Goal: Entertainment & Leisure: Consume media (video, audio)

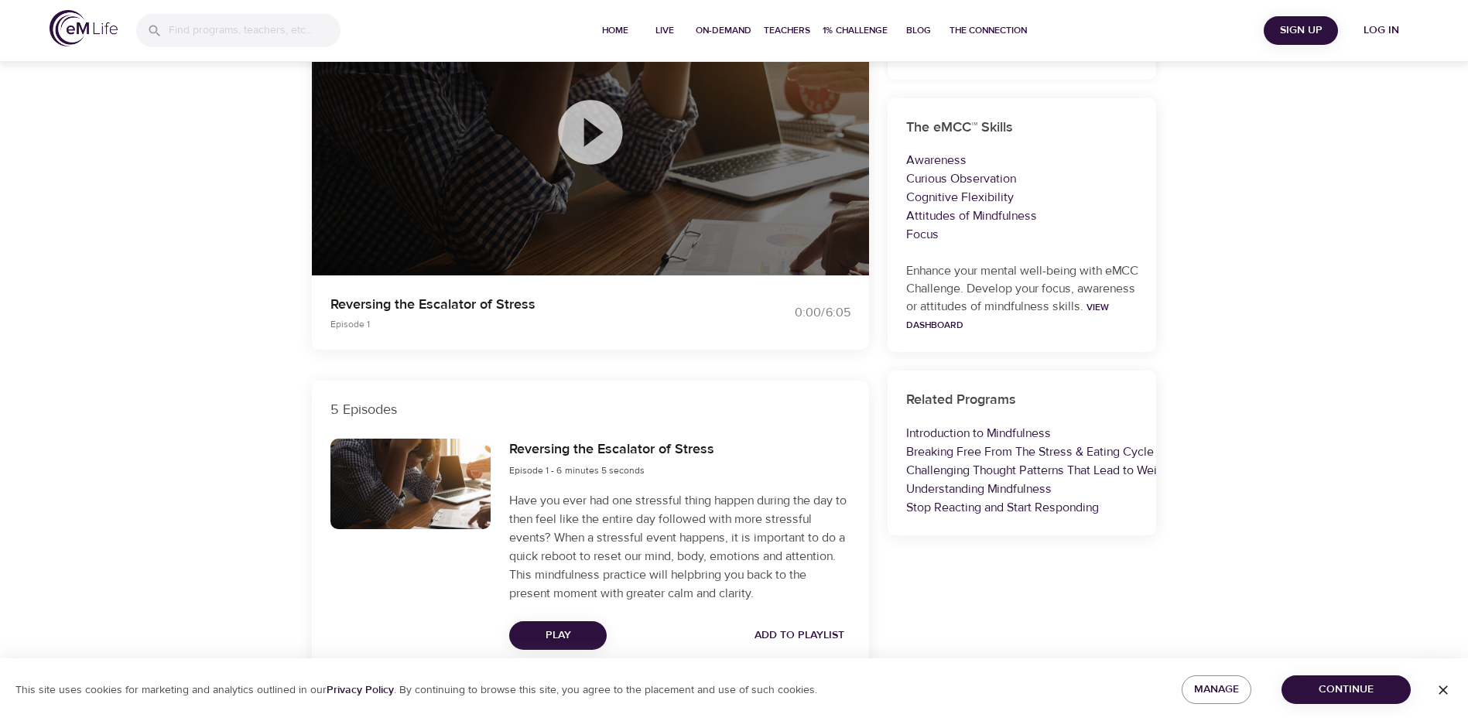
scroll to position [309, 0]
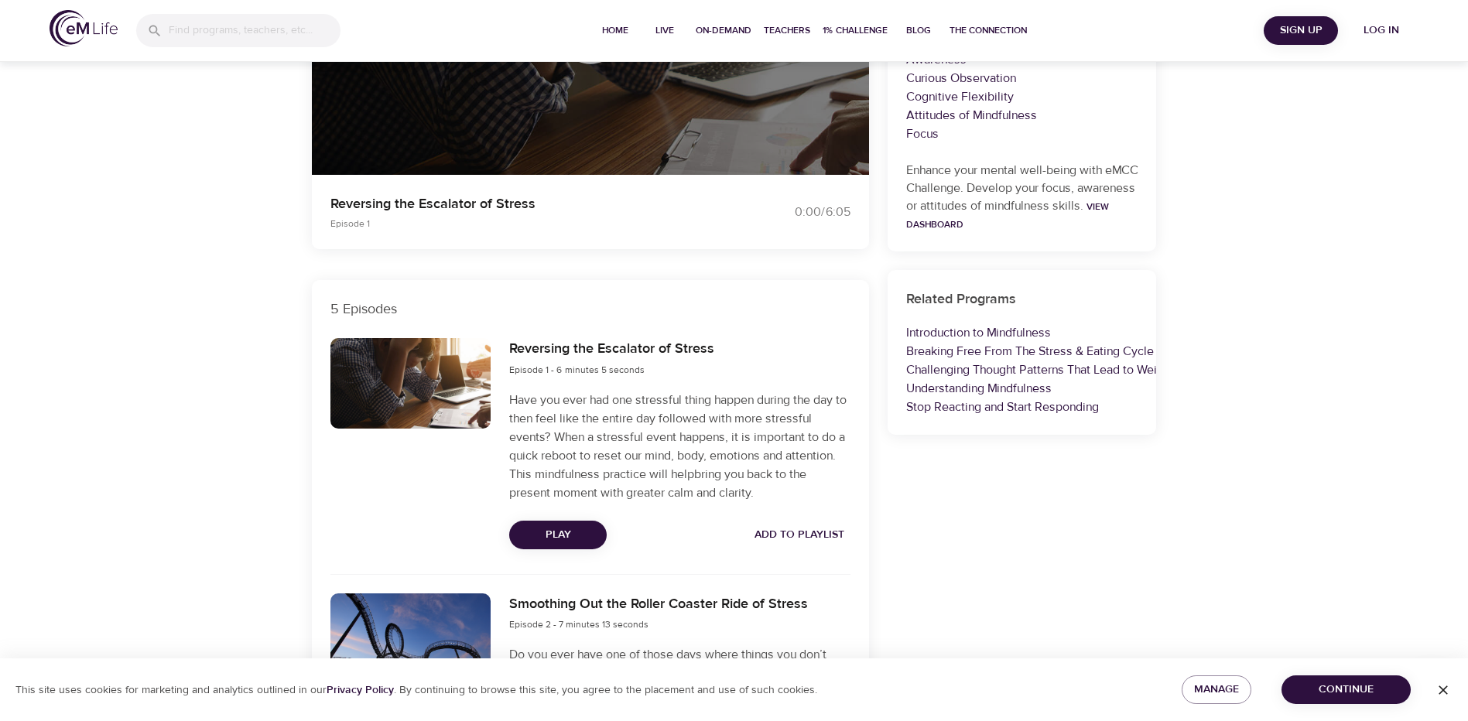
click at [573, 535] on span "Play" at bounding box center [557, 534] width 73 height 19
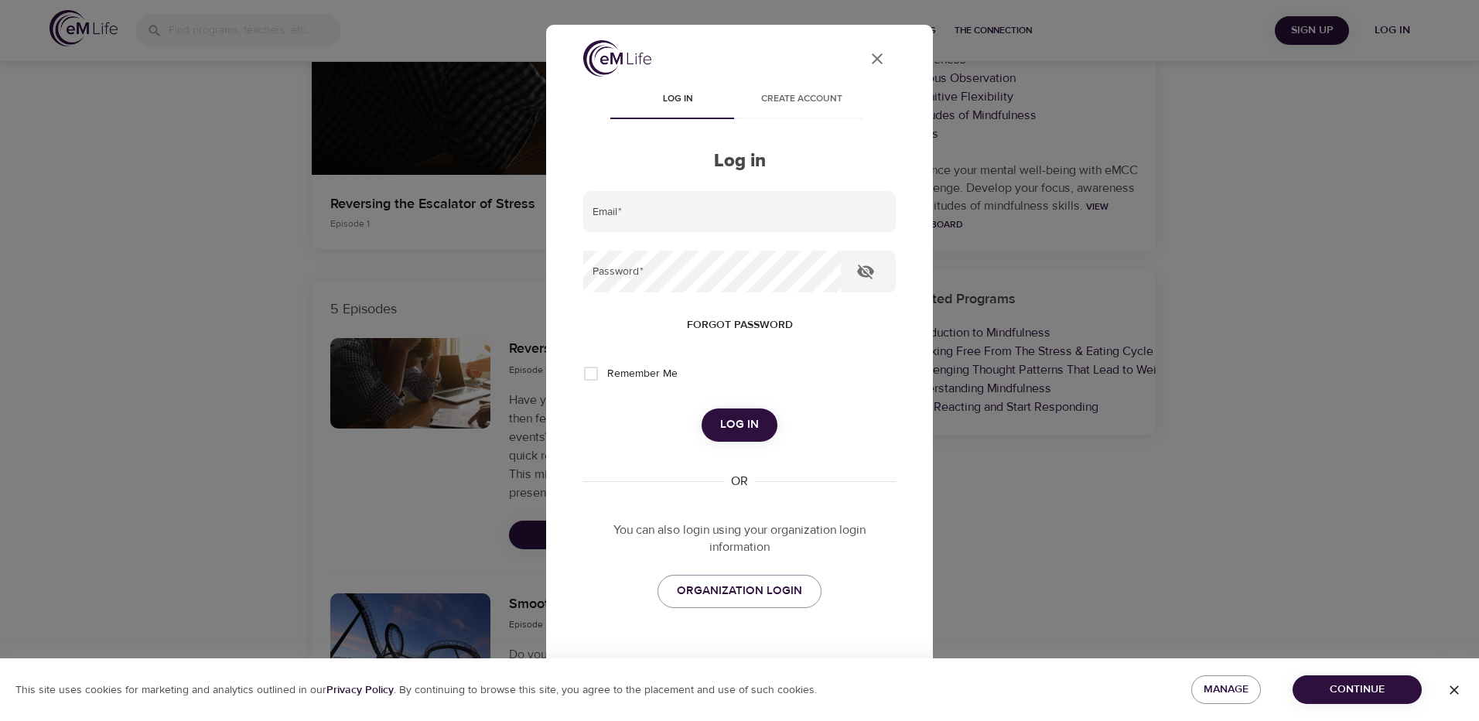
type input "rmckelve@montcopa.org"
click at [725, 432] on span "Log in" at bounding box center [739, 425] width 39 height 20
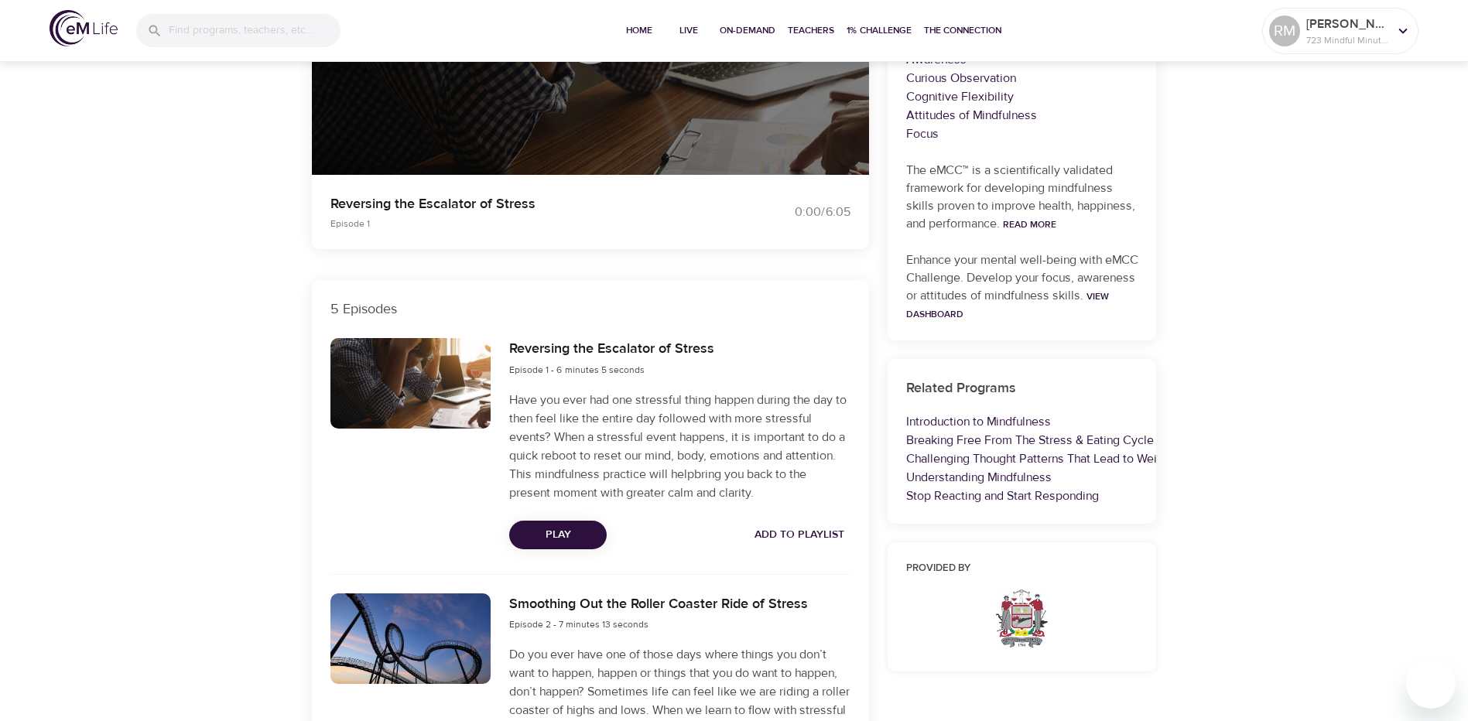
click at [559, 535] on span "Play" at bounding box center [557, 534] width 73 height 19
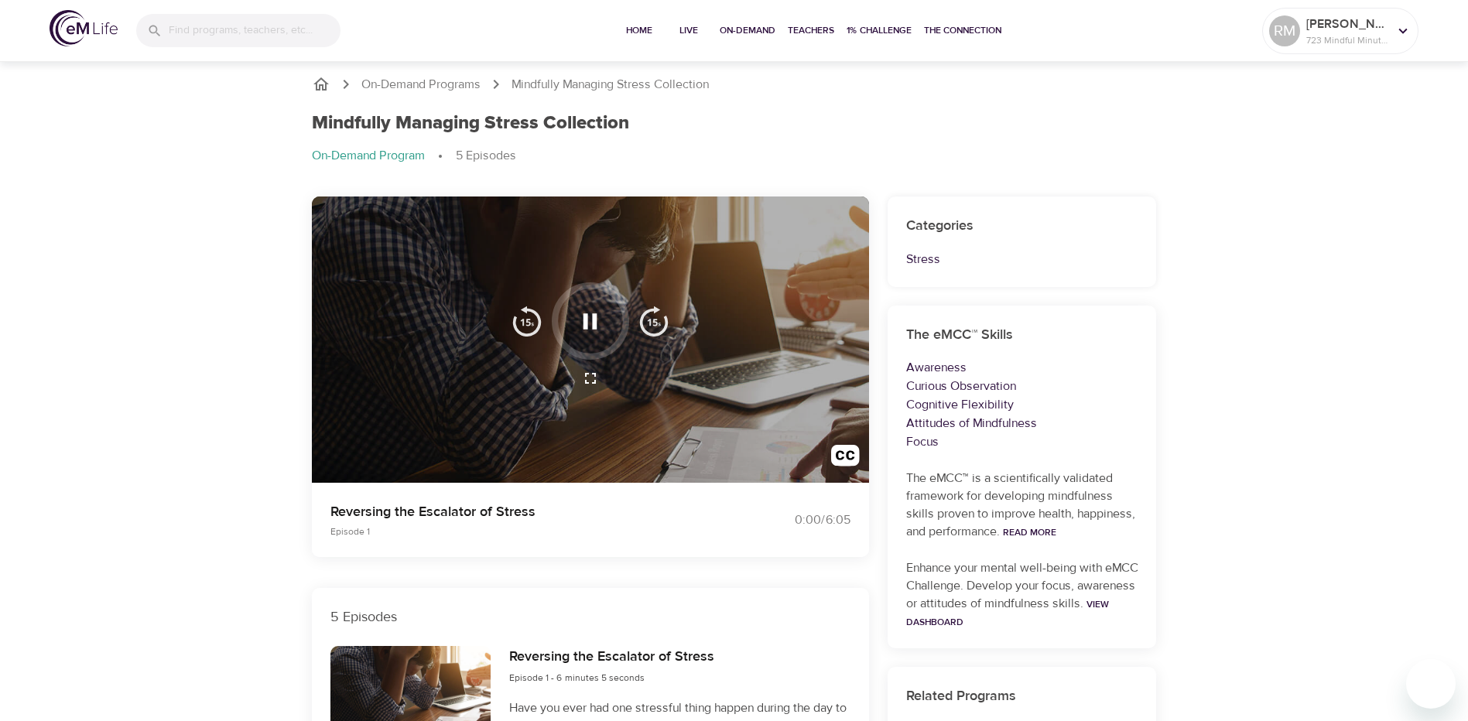
scroll to position [0, 0]
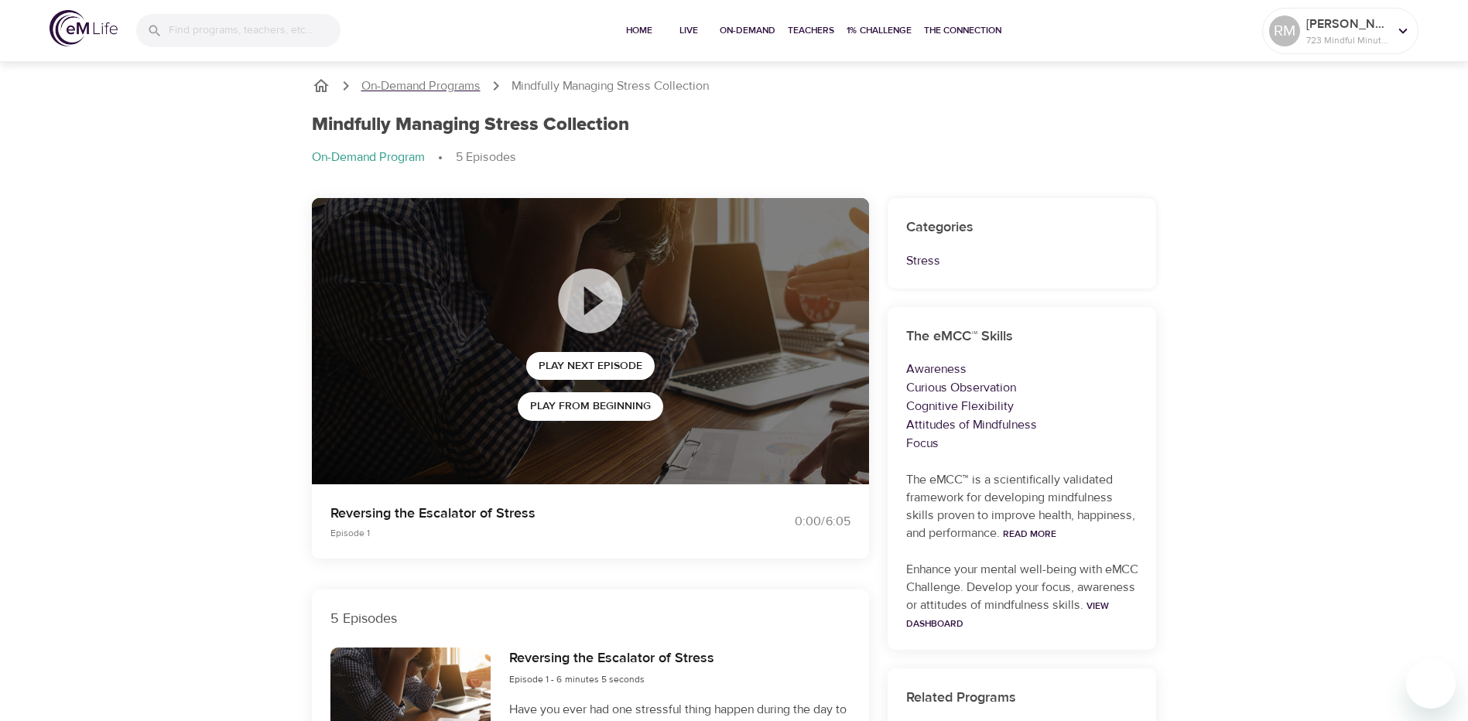
click at [404, 87] on p "On-Demand Programs" at bounding box center [420, 86] width 119 height 18
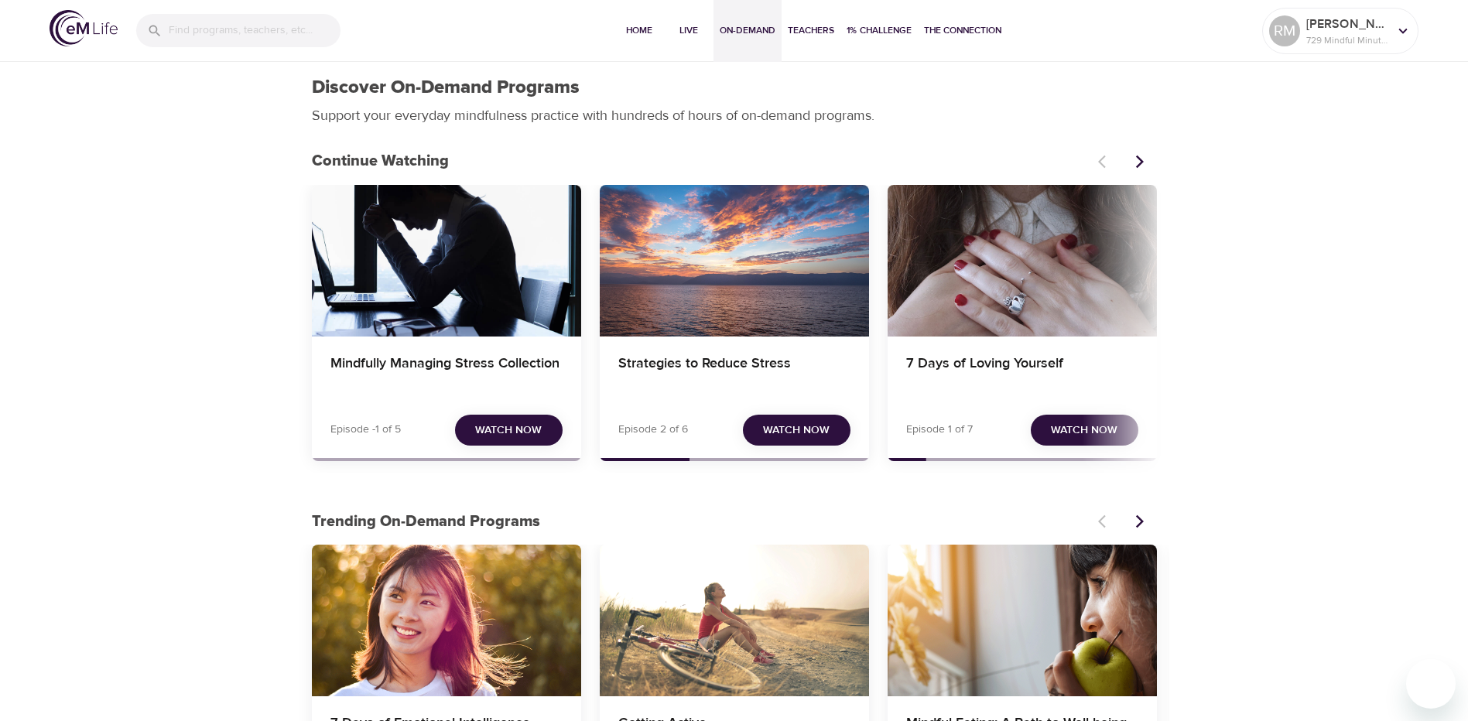
click at [795, 430] on span "Watch Now" at bounding box center [796, 430] width 67 height 19
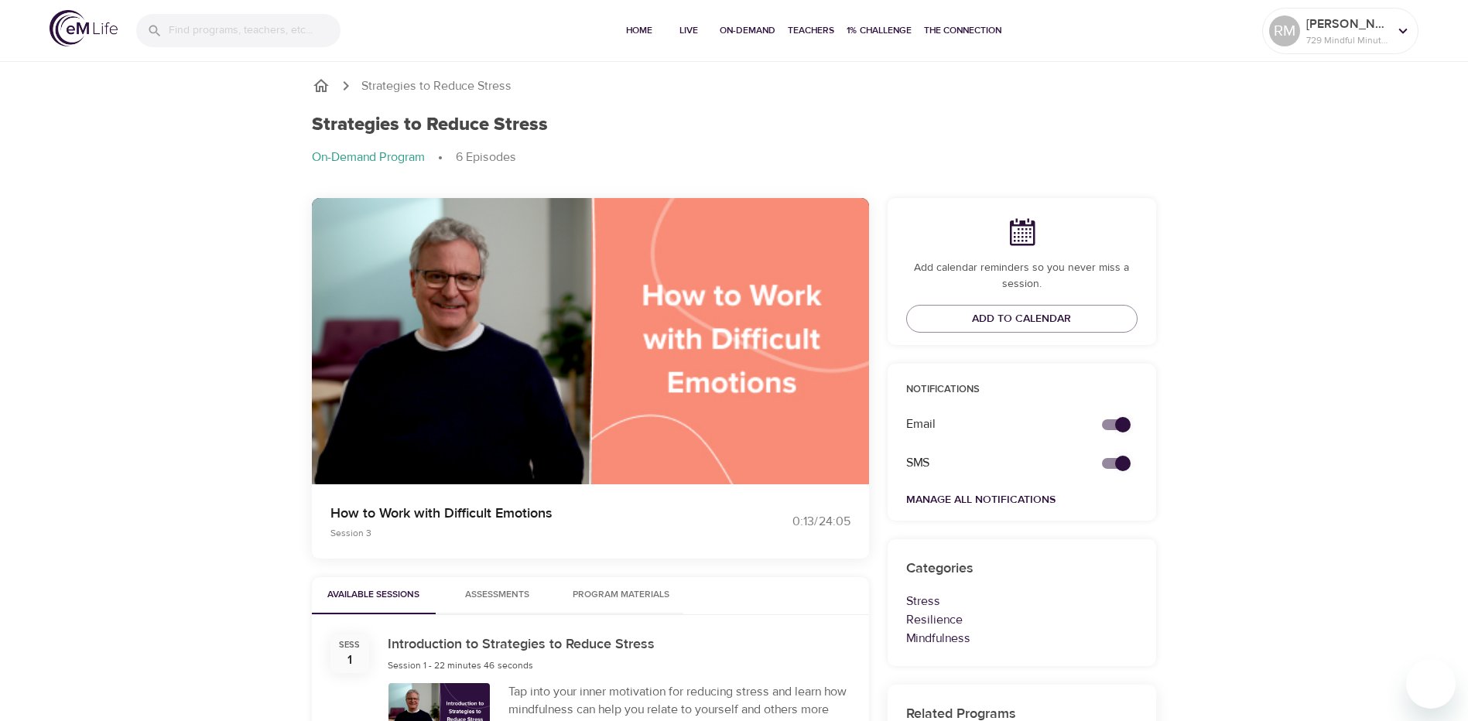
click at [824, 624] on div "Introduction to Strategies to Reduce Stress Session 1 - 22 minutes 46 seconds" at bounding box center [618, 653] width 481 height 59
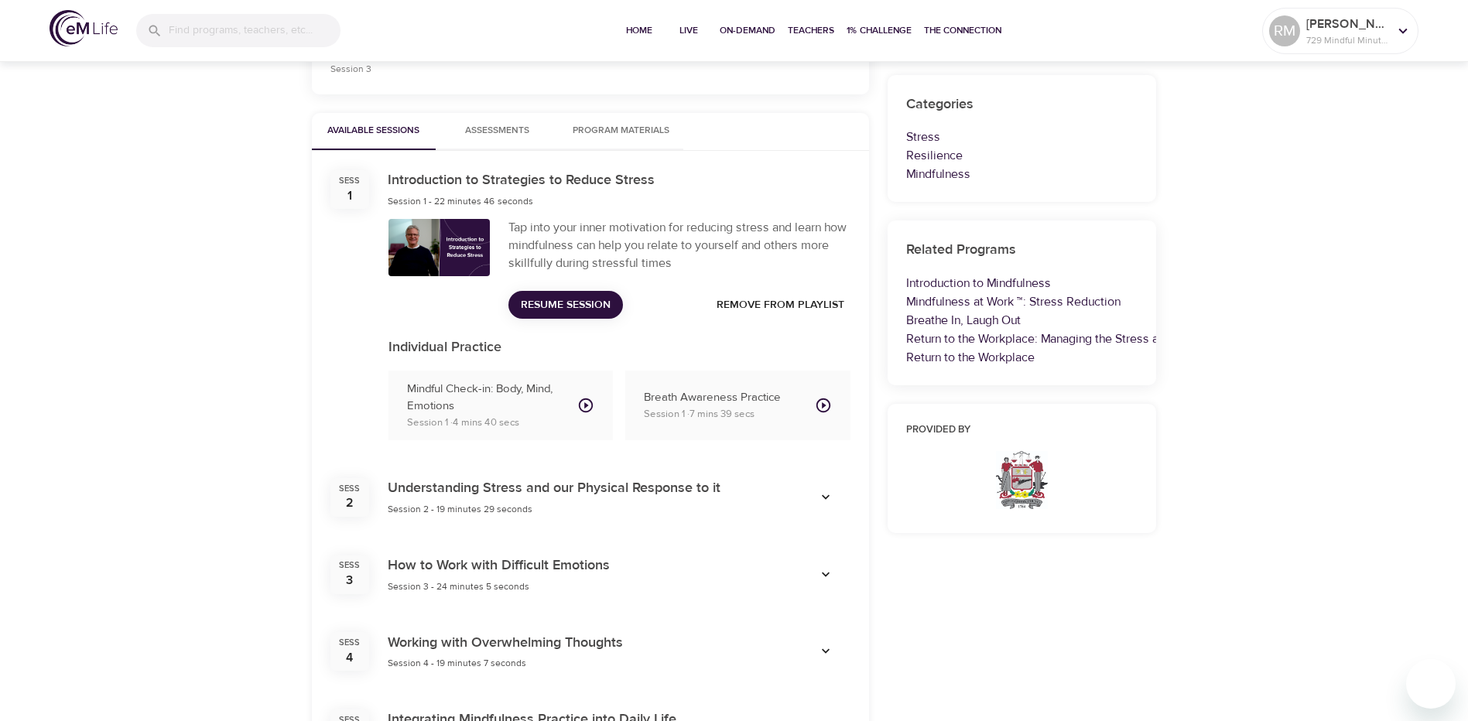
scroll to position [309, 0]
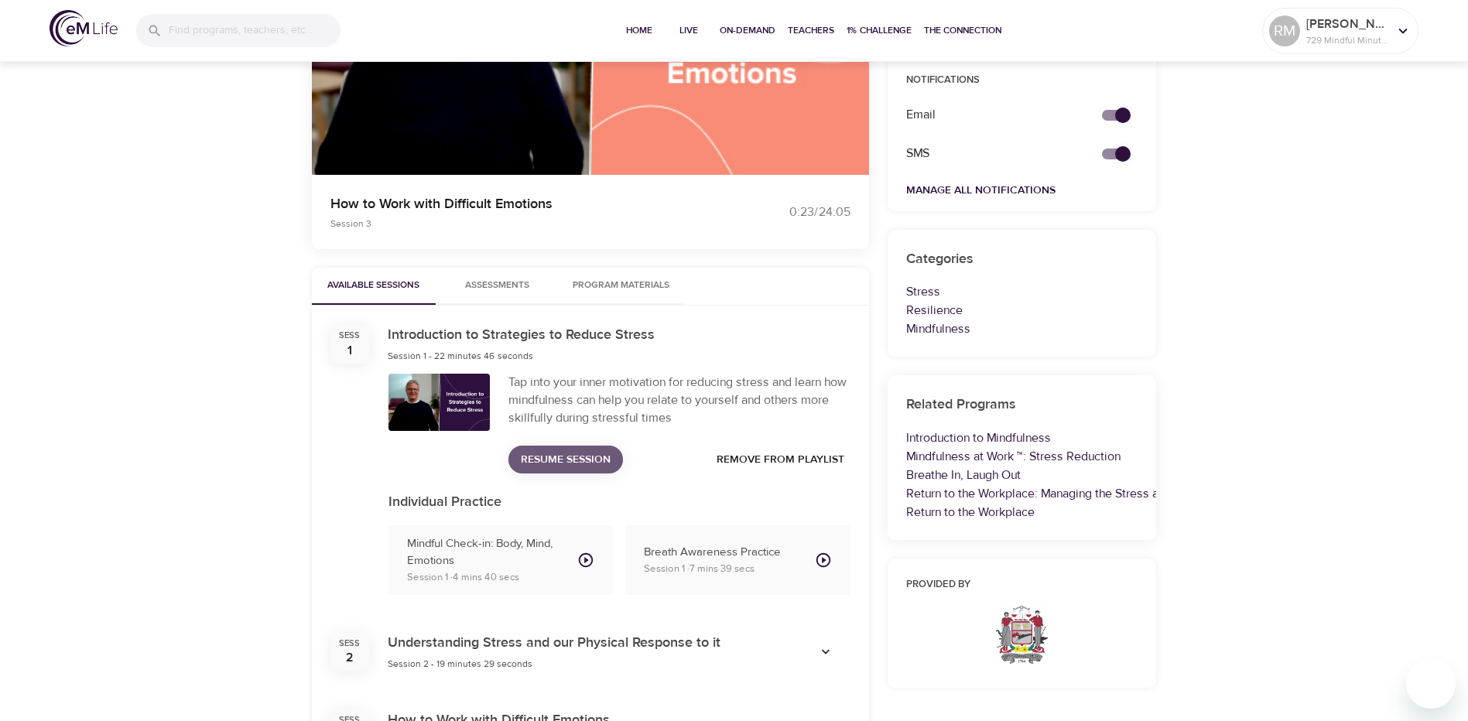
click at [542, 460] on span "Resume Session" at bounding box center [566, 459] width 90 height 19
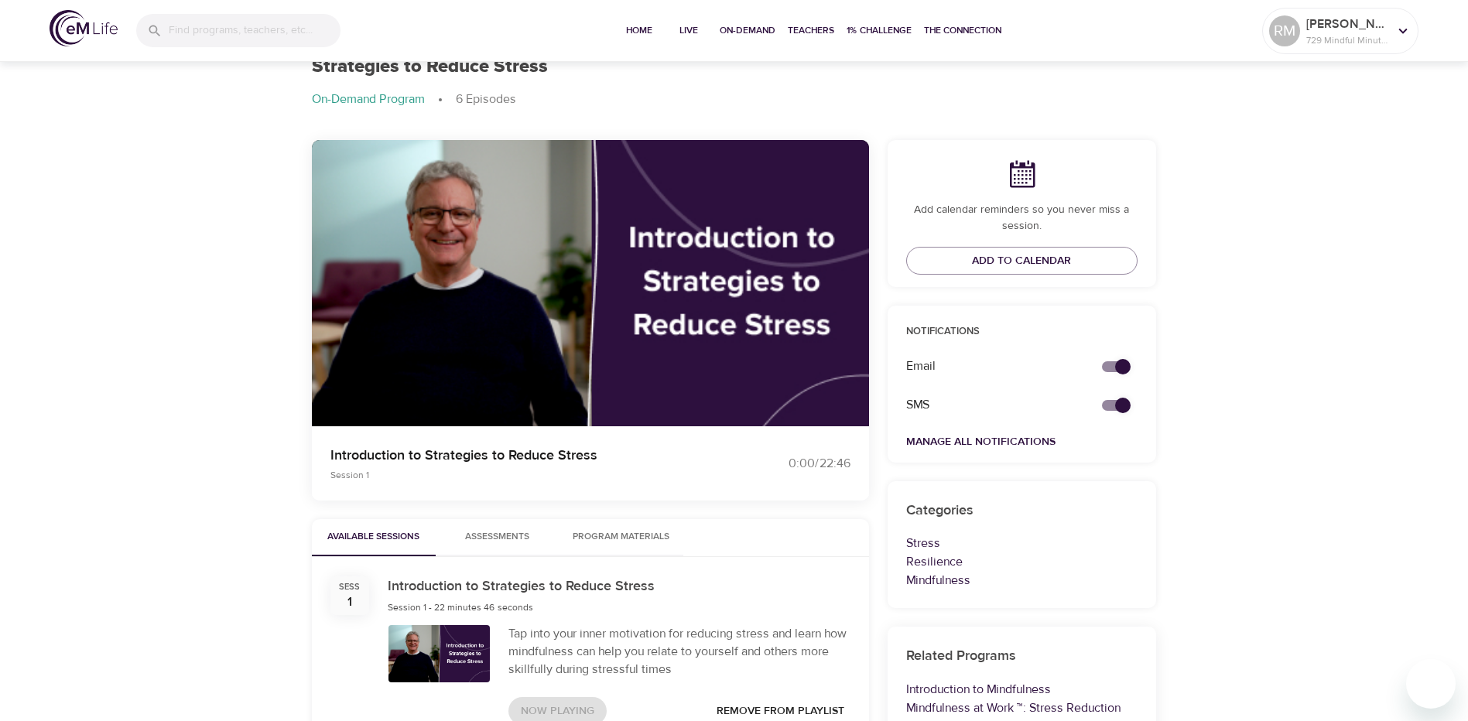
scroll to position [0, 0]
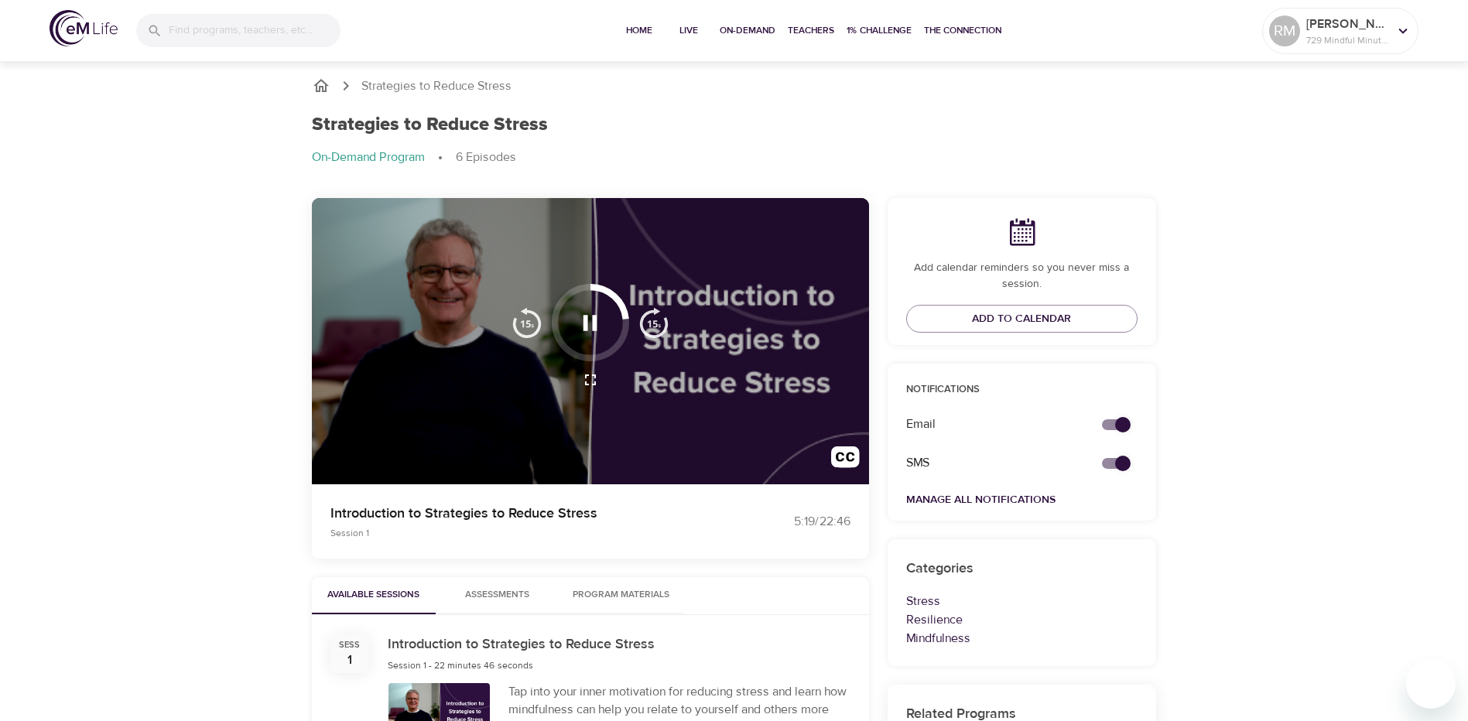
click at [441, 427] on div at bounding box center [590, 341] width 557 height 287
click at [468, 470] on div at bounding box center [590, 341] width 557 height 287
click at [590, 326] on icon "button" at bounding box center [589, 322] width 27 height 27
